Goal: Find specific page/section: Find specific page/section

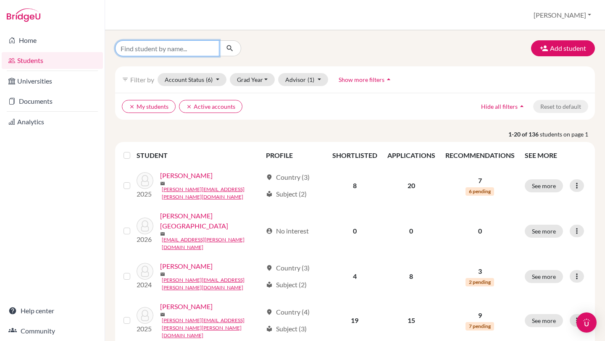
click at [200, 50] on input "Find student by name..." at bounding box center [167, 48] width 104 height 16
type input "[PERSON_NAME]"
click button "submit" at bounding box center [230, 48] width 22 height 16
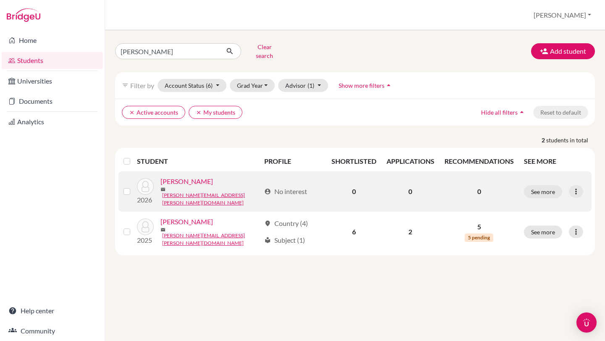
click at [178, 181] on link "[PERSON_NAME]" at bounding box center [187, 182] width 53 height 10
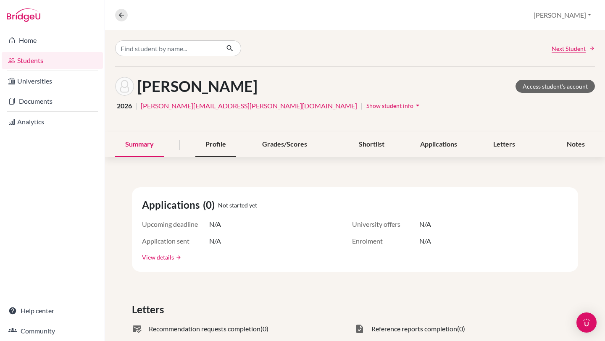
click at [206, 148] on div "Profile" at bounding box center [215, 144] width 41 height 25
